Goal: Task Accomplishment & Management: Manage account settings

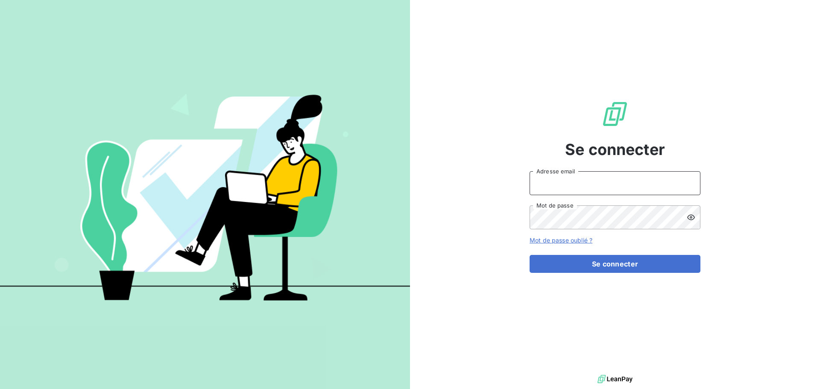
click at [572, 191] on input "Adresse email" at bounding box center [615, 183] width 171 height 24
type input "francois@toutapprendre.com"
click at [530, 255] on button "Se connecter" at bounding box center [615, 264] width 171 height 18
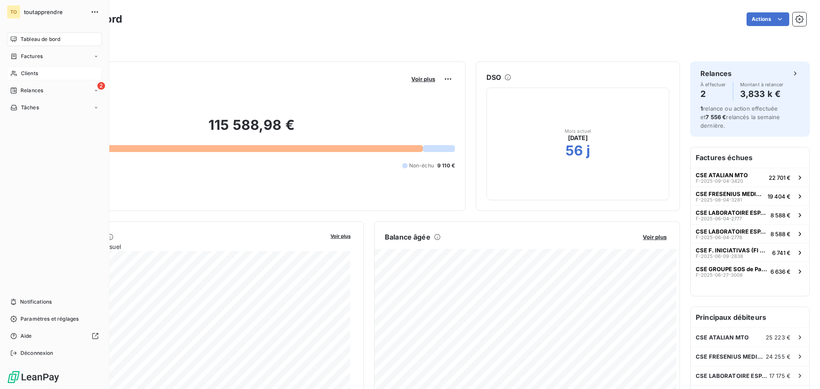
click at [46, 72] on div "Clients" at bounding box center [54, 74] width 95 height 14
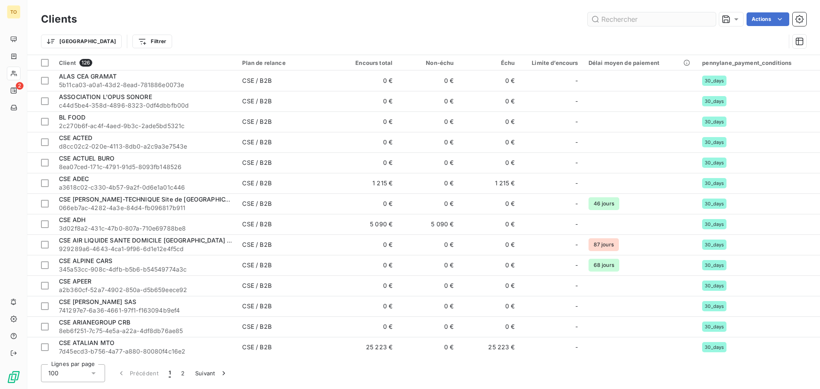
click at [630, 18] on input "text" at bounding box center [652, 19] width 128 height 14
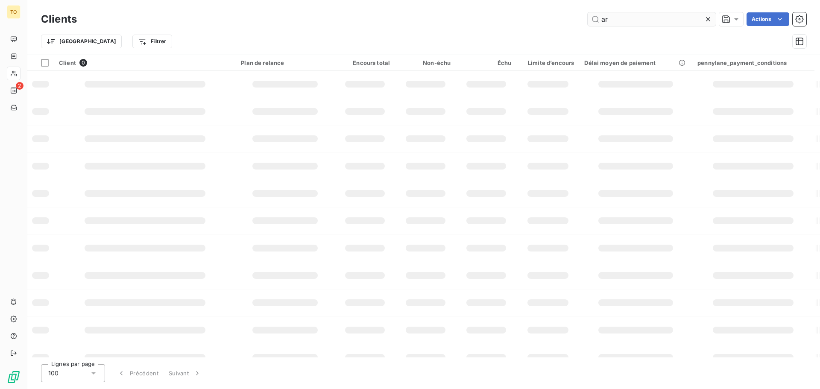
type input "a"
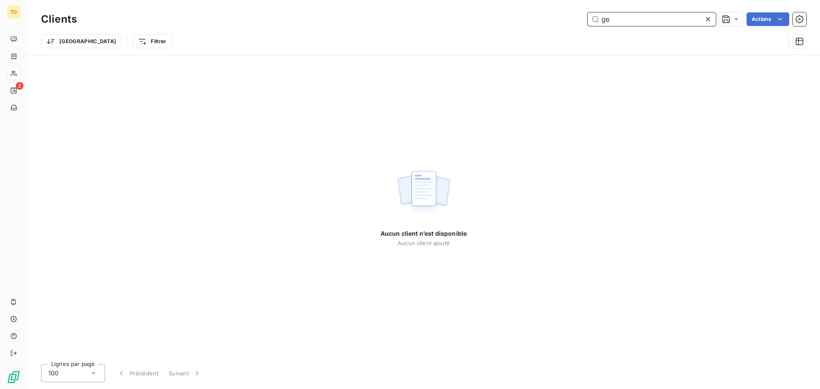
type input "g"
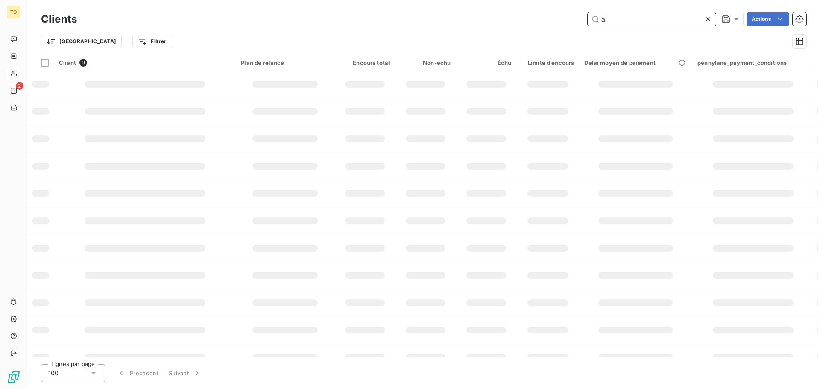
type input "a"
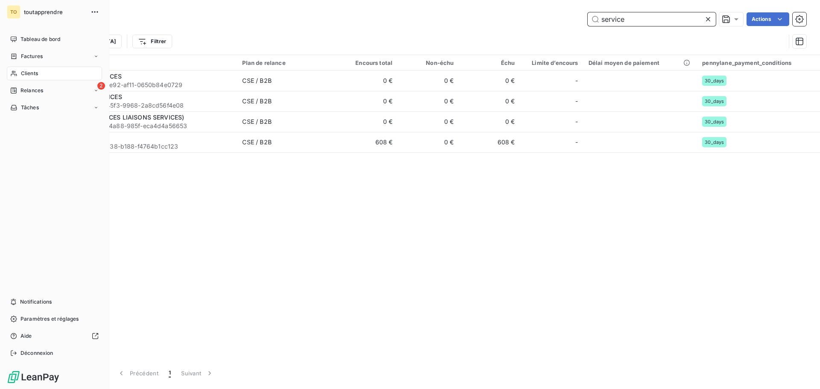
type input "service"
click at [15, 12] on div "TO" at bounding box center [14, 12] width 14 height 14
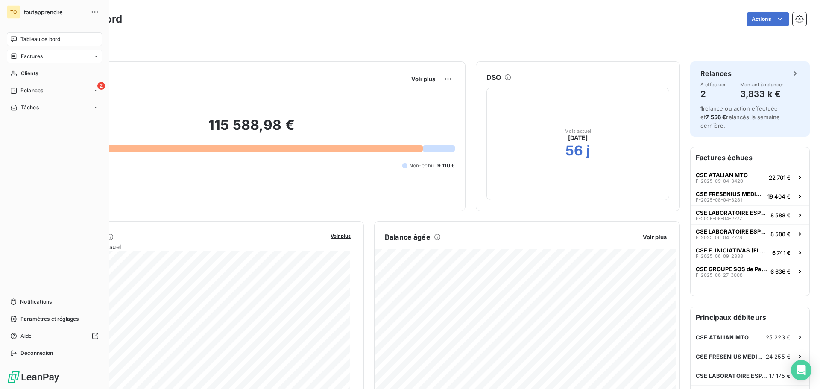
click at [97, 59] on icon at bounding box center [96, 56] width 5 height 5
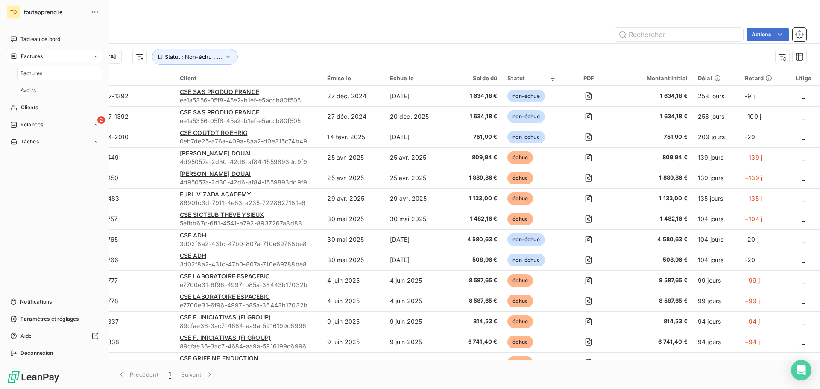
click at [43, 75] on div "Factures" at bounding box center [59, 74] width 85 height 14
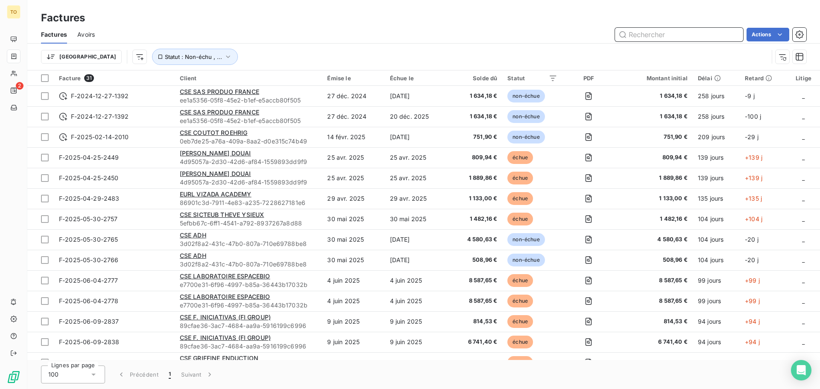
click at [659, 35] on input "text" at bounding box center [679, 35] width 128 height 14
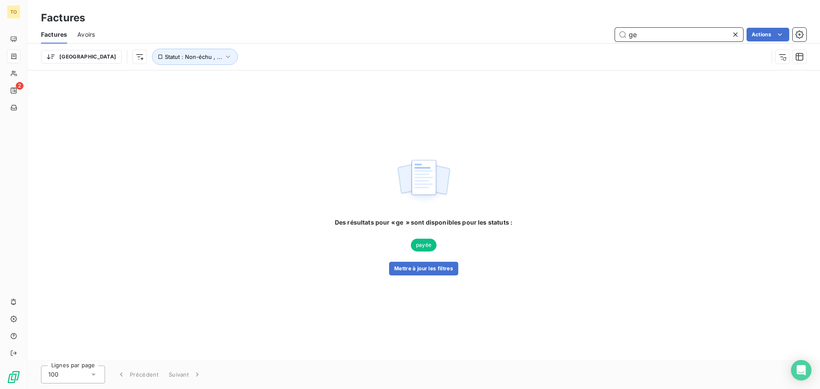
type input "g"
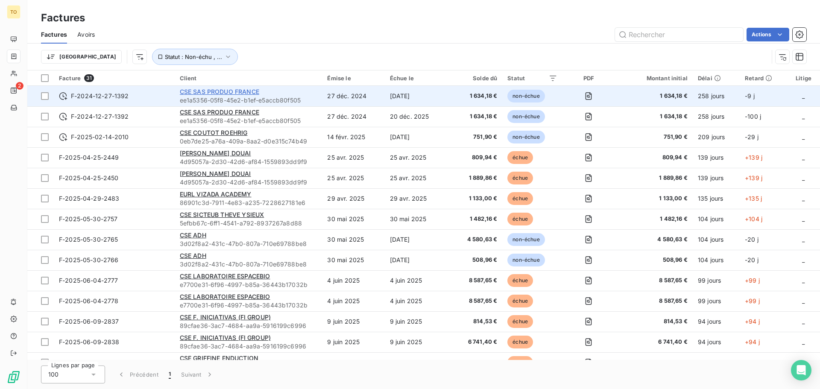
click at [239, 90] on span "CSE SAS PRODUO FRANCE" at bounding box center [219, 91] width 79 height 7
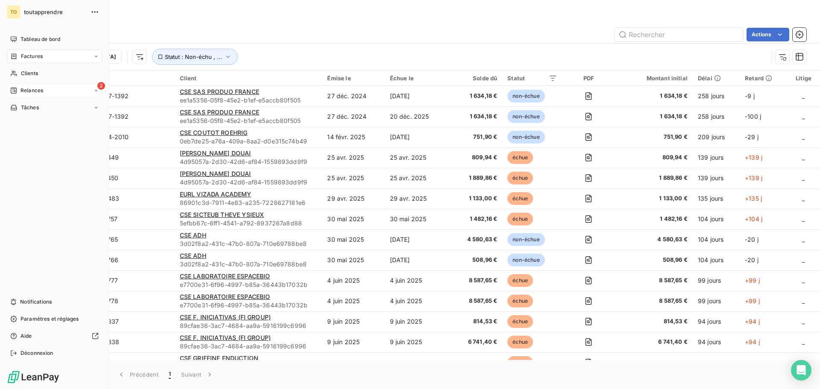
click at [32, 89] on span "Relances" at bounding box center [32, 91] width 23 height 8
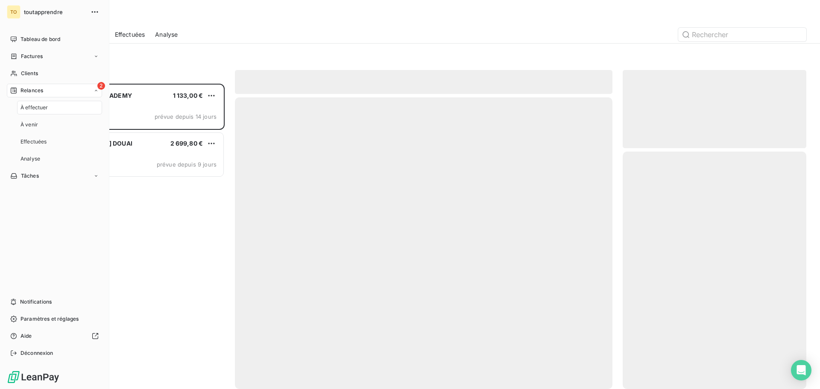
scroll to position [299, 177]
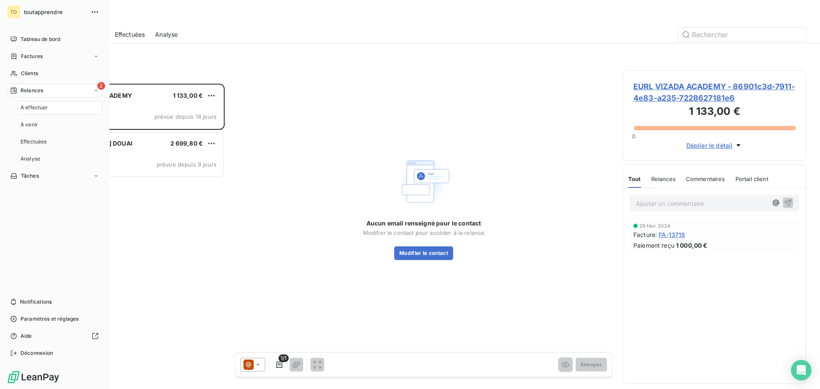
click at [35, 107] on span "À effectuer" at bounding box center [35, 108] width 28 height 8
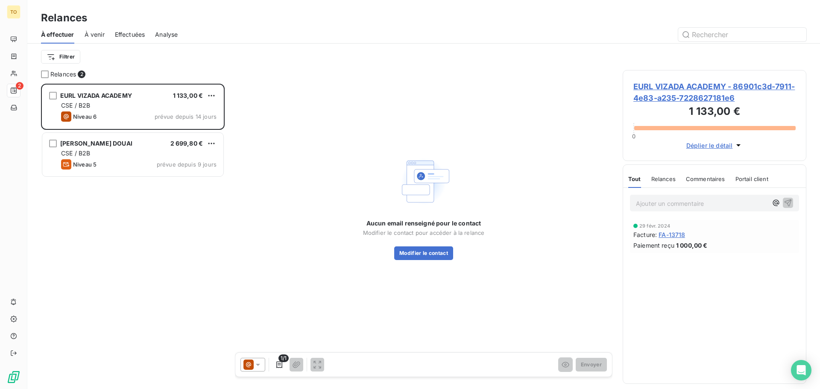
click at [279, 269] on div "Aucun email renseigné pour le contact Modifier le contact pour accéder à la rel…" at bounding box center [424, 207] width 378 height 274
